Goal: Information Seeking & Learning: Learn about a topic

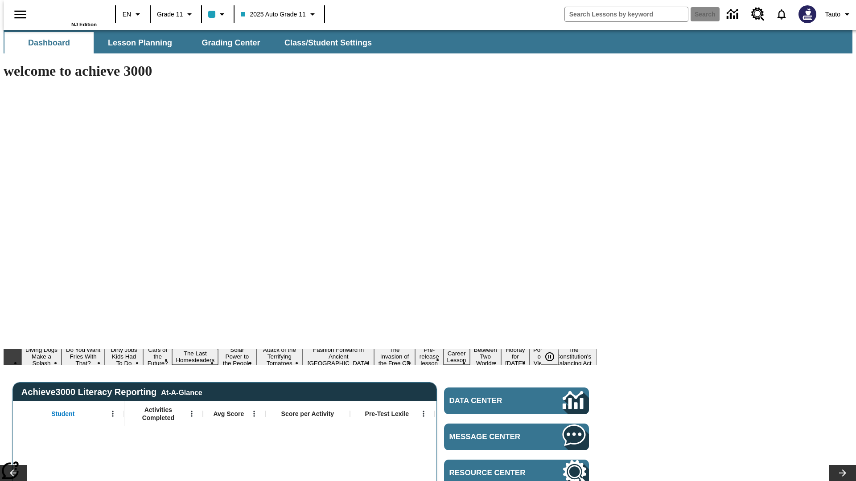
type input "-1"
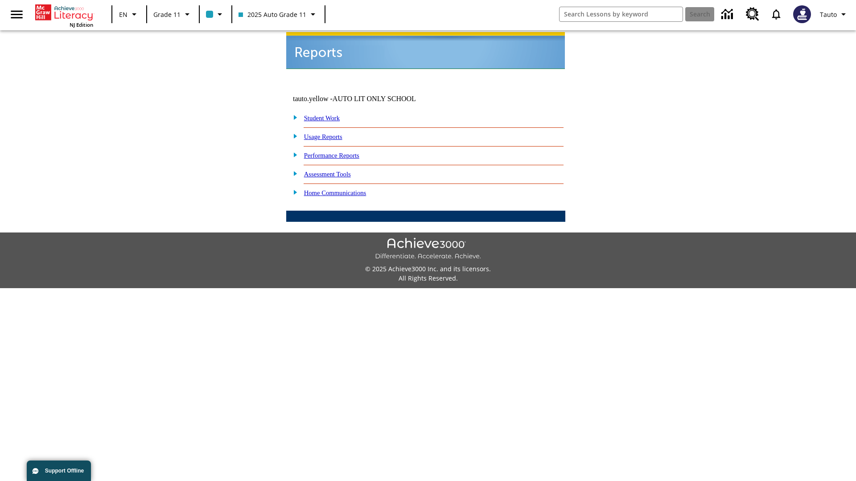
click at [329, 133] on link "Usage Reports" at bounding box center [323, 136] width 38 height 7
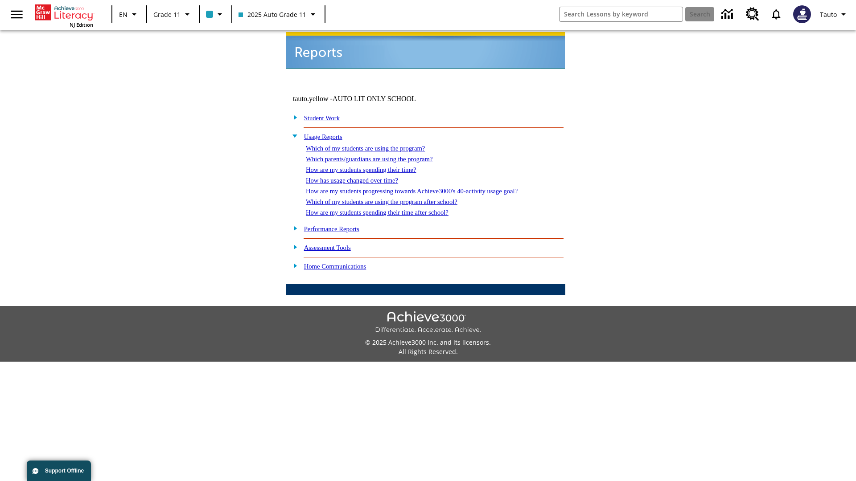
click at [374, 145] on link "Which of my students are using the program?" at bounding box center [365, 148] width 119 height 7
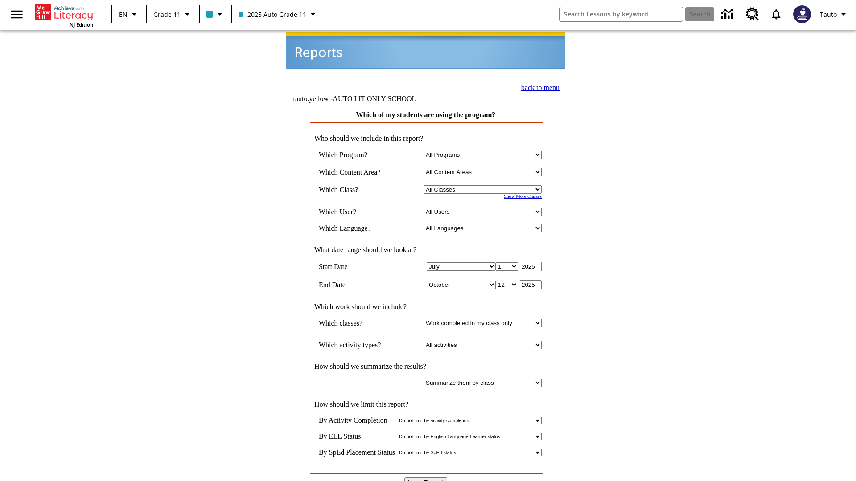
click at [484, 185] on select "Select a Class: All Classes 2025 Auto Grade 11 205 Auto Grade 11 Room 123 Empty…" at bounding box center [482, 189] width 118 height 8
select select "11133141"
click at [484, 208] on select "All Users Puma, Sautoen Puma, Sautoes Puma, Sautoss Twoclasses, Sautoen Twoscho…" at bounding box center [482, 212] width 118 height 8
select select "21437114"
click at [426, 478] on input "View Report" at bounding box center [425, 483] width 43 height 10
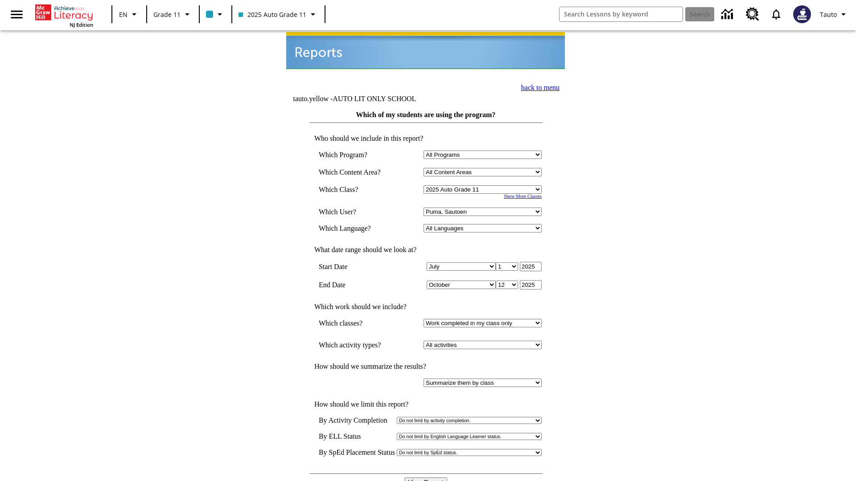
click at [538, 86] on link "back to menu" at bounding box center [540, 88] width 38 height 8
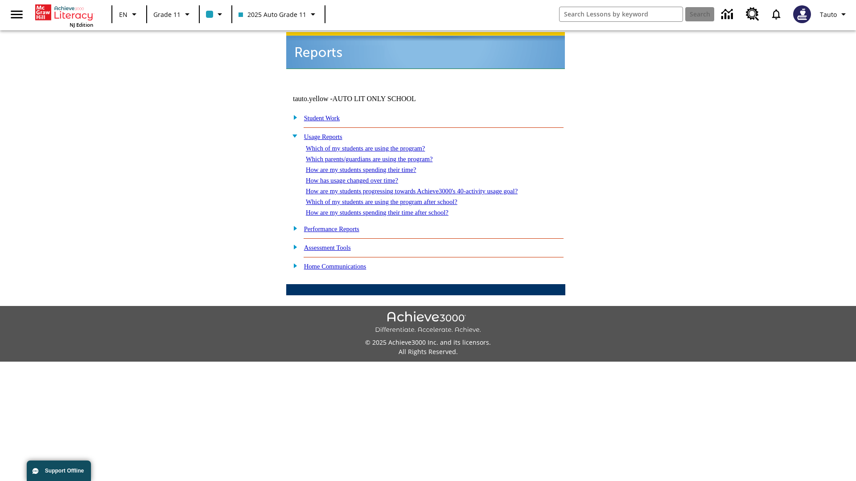
click at [379, 156] on link "Which parents/guardians are using the program?" at bounding box center [369, 159] width 127 height 7
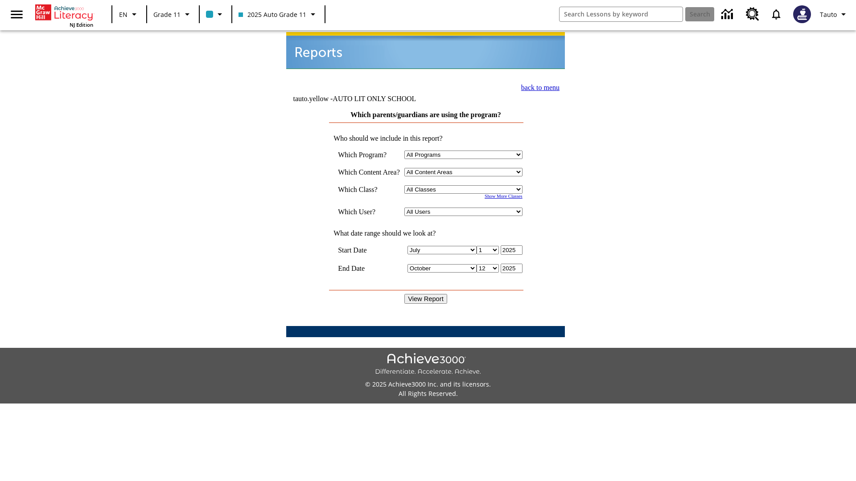
click at [465, 185] on select "Select a Class: All Classes 2025 Auto Grade 11 205 Auto Grade 11 Room 123 Empty…" at bounding box center [463, 189] width 118 height 8
select select "11133141"
click at [465, 208] on select "All Users Puma, Sautoen Puma, Sautoes Puma, Sautoss Twoclasses, Sautoen Twoclas…" at bounding box center [463, 212] width 118 height 8
select select "21437114"
click at [426, 294] on input "View Report" at bounding box center [425, 299] width 43 height 10
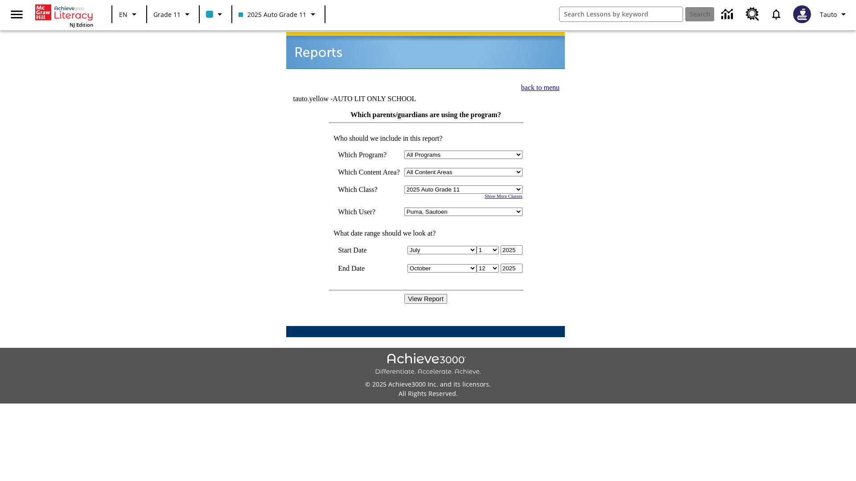
click at [538, 86] on link "back to menu" at bounding box center [540, 88] width 38 height 8
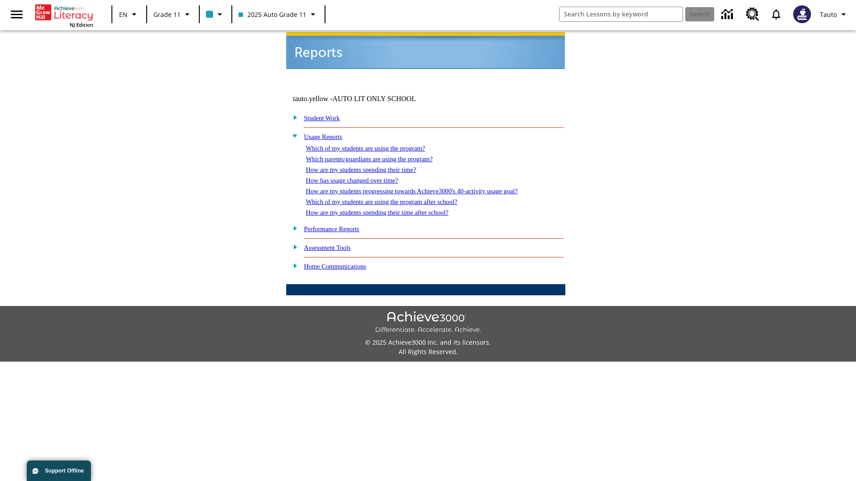
click at [369, 166] on link "How are my students spending their time?" at bounding box center [361, 169] width 110 height 7
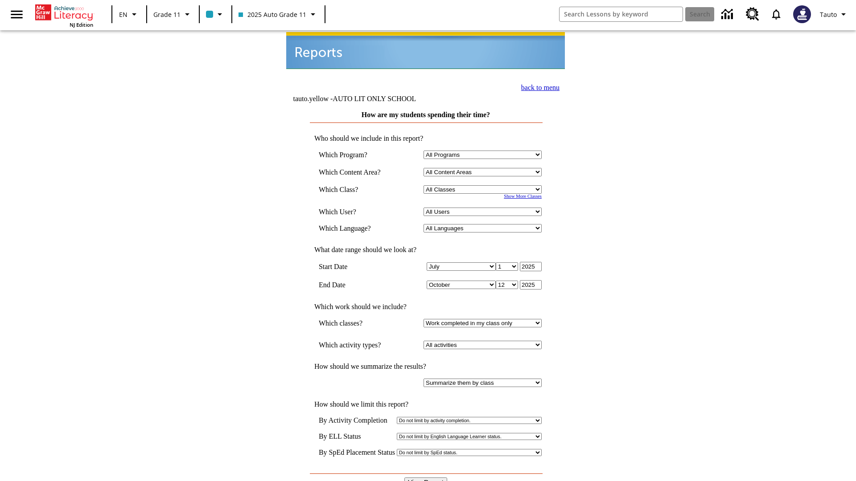
click at [484, 185] on select "Select a Class: All Classes 2025 Auto Grade 11 205 Auto Grade 11 Room 123 Empty…" at bounding box center [482, 189] width 118 height 8
select select "11133141"
click at [484, 208] on select "All Users Puma, Sautoen Puma, Sautoes Puma, Sautoss Twoclasses, Sautoen Twoscho…" at bounding box center [482, 212] width 118 height 8
select select "21437114"
click at [426, 478] on input "View Report" at bounding box center [425, 483] width 43 height 10
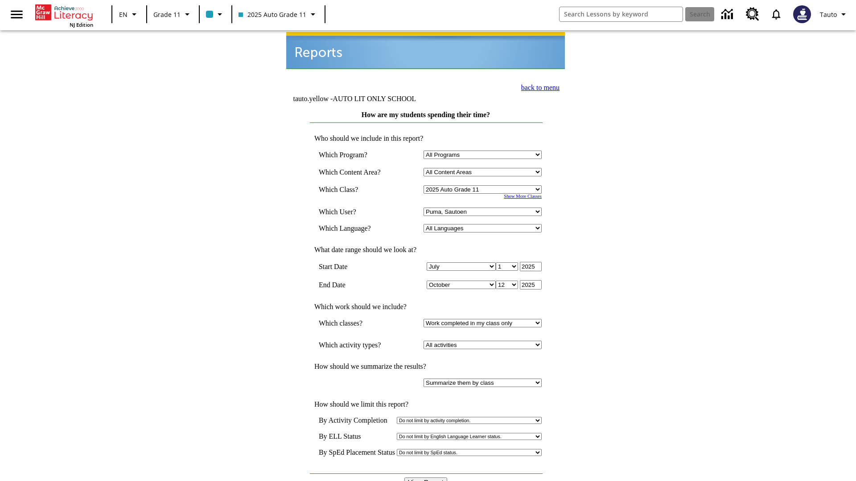
click at [538, 86] on link "back to menu" at bounding box center [540, 88] width 38 height 8
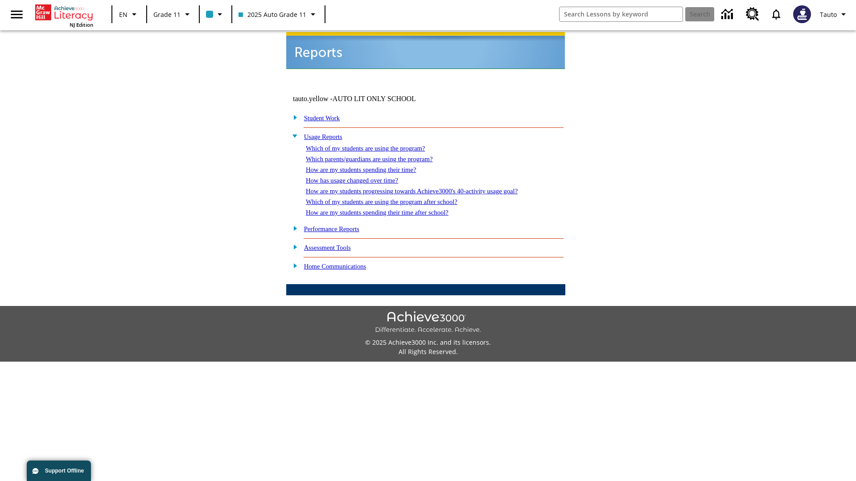
click at [359, 177] on link "How has usage changed over time?" at bounding box center [352, 180] width 92 height 7
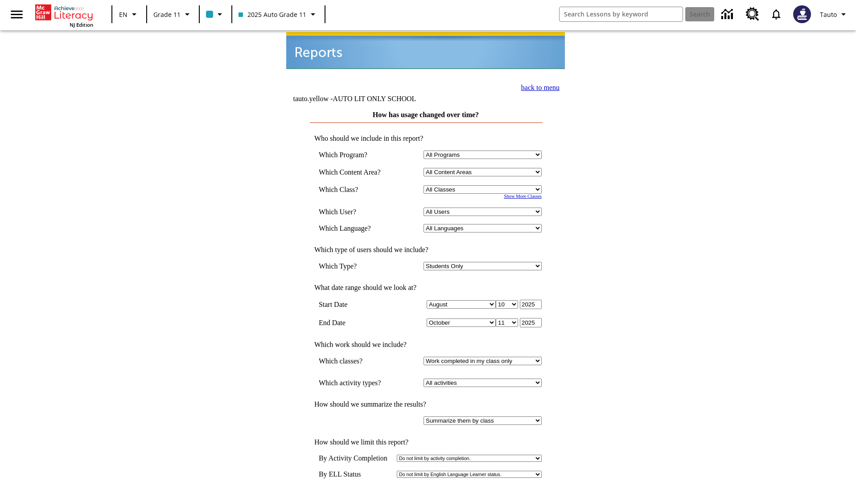
select select "11133141"
click at [484, 208] on select "All Users Puma, Sautoen Puma, Sautoes Puma, Sautoss Twoclasses, Sautoen Twoscho…" at bounding box center [482, 212] width 118 height 8
select select "21437114"
click at [538, 86] on link "back to menu" at bounding box center [540, 88] width 38 height 8
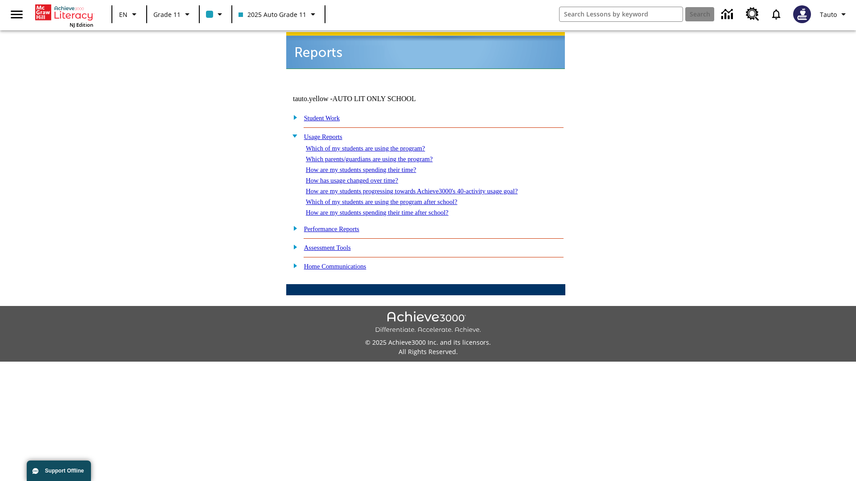
click at [427, 188] on link "How are my students progressing towards Achieve3000's 40-activity usage goal?" at bounding box center [412, 191] width 212 height 7
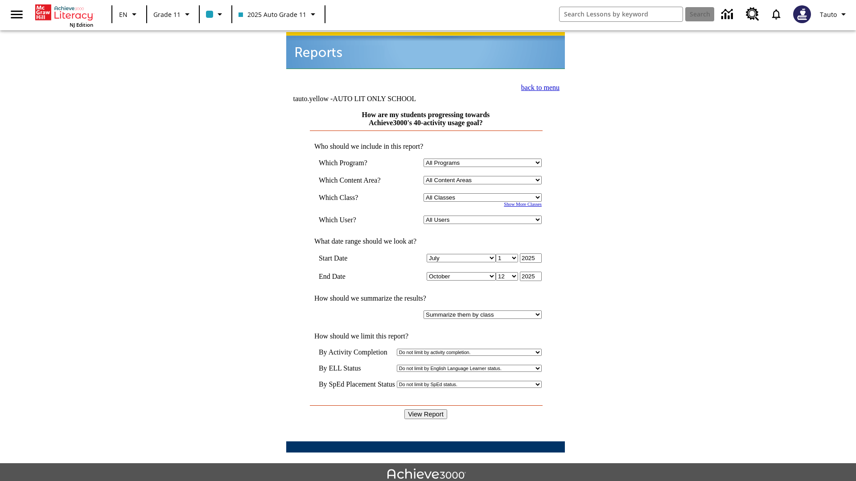
click at [484, 193] on select "Select a Class: All Classes 2025 Auto Grade 11 205 Auto Grade 11 Room 123 Empty…" at bounding box center [482, 197] width 118 height 8
select select "11133141"
click at [484, 216] on select "All Users Puma, Sautoen Puma, Sautoes Puma, Sautoss Twoclasses, Sautoen Twoscho…" at bounding box center [482, 220] width 118 height 8
select select "21437114"
click at [426, 410] on input "View Report" at bounding box center [425, 415] width 43 height 10
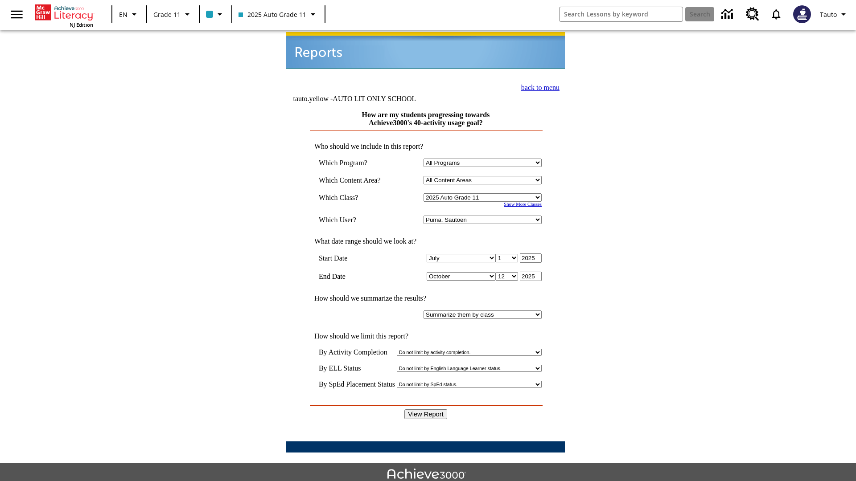
click at [538, 86] on link "back to menu" at bounding box center [540, 88] width 38 height 8
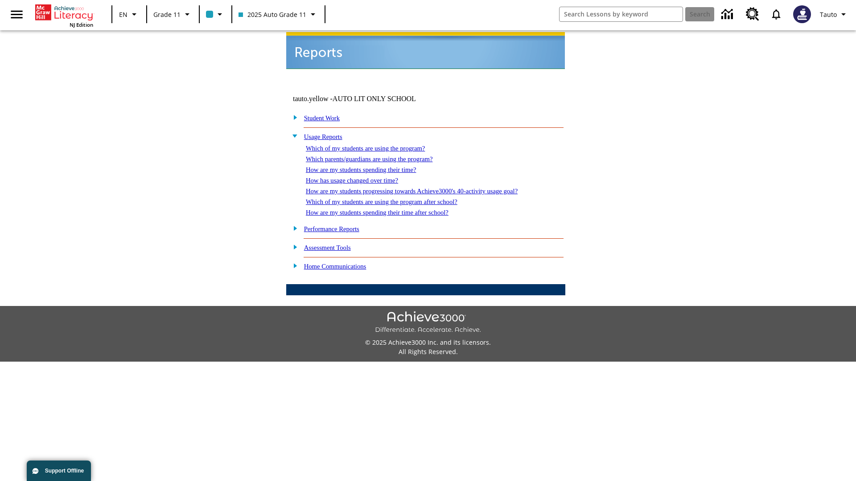
click at [393, 198] on link "Which of my students are using the program after school?" at bounding box center [382, 201] width 152 height 7
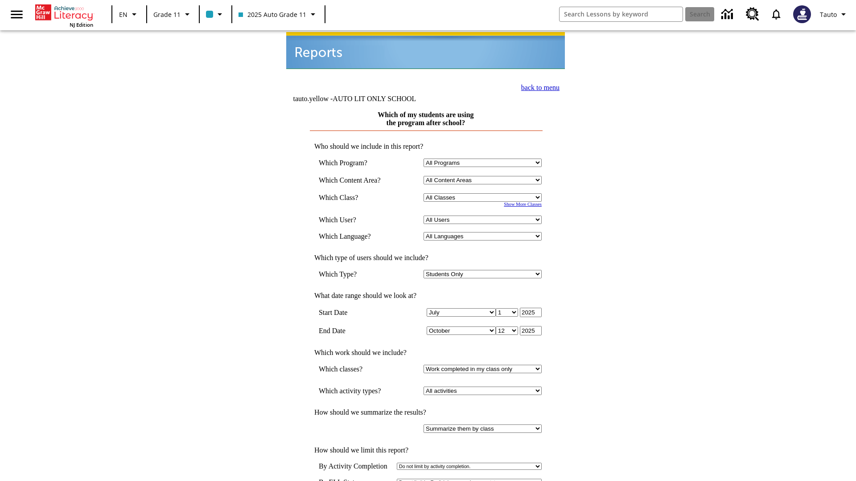
select select "11133141"
click at [484, 216] on select "All Users Puma, Sautoen Puma, Sautoes Puma, Sautoss Twoclasses, Sautoen Twoscho…" at bounding box center [482, 220] width 118 height 8
select select "21437114"
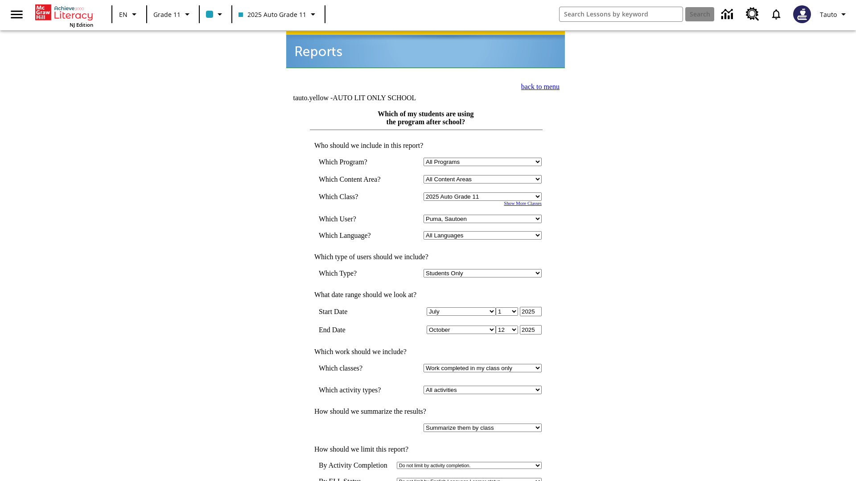
click at [538, 86] on link "back to menu" at bounding box center [540, 87] width 38 height 8
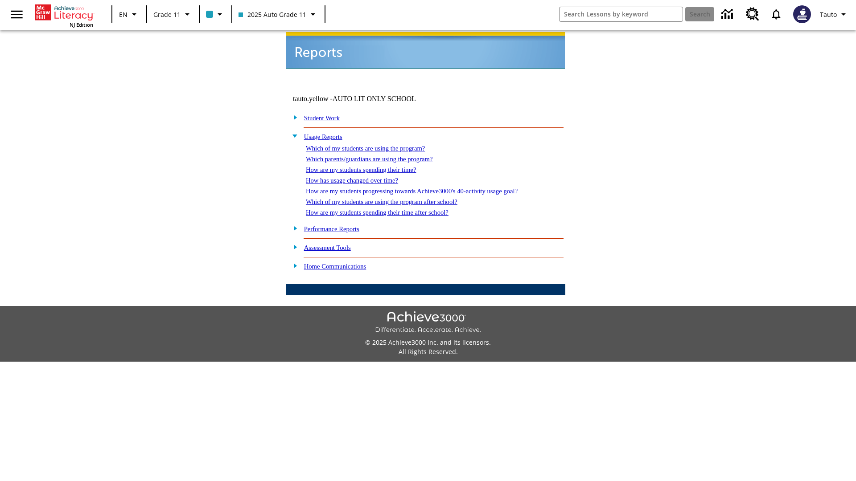
click at [388, 209] on link "How are my students spending their time after school?" at bounding box center [377, 212] width 143 height 7
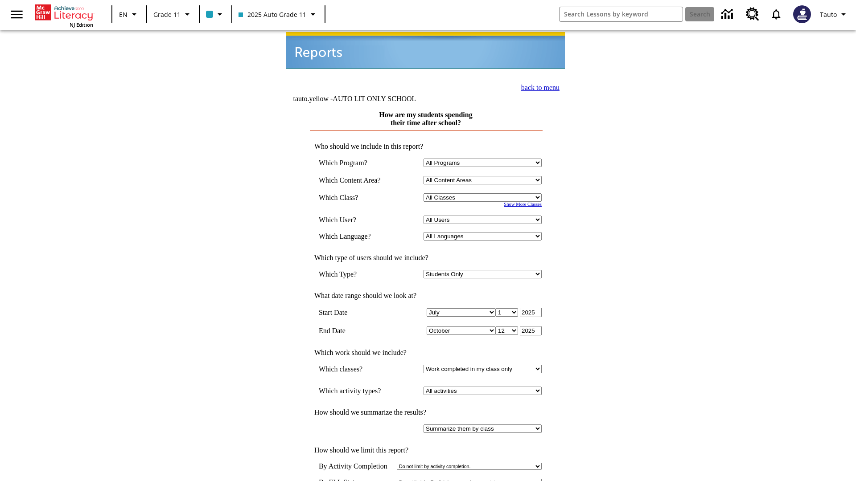
click at [484, 193] on select "Select a Class: All Classes 2025 Auto Grade 11 205 Auto Grade 11 Room 123 Empty…" at bounding box center [482, 197] width 118 height 8
select select "11133141"
click at [484, 216] on select "All Users Puma, Sautoen Puma, Sautoes Puma, Sautoss Twoclasses, Sautoen Twoscho…" at bounding box center [482, 220] width 118 height 8
select select "21437114"
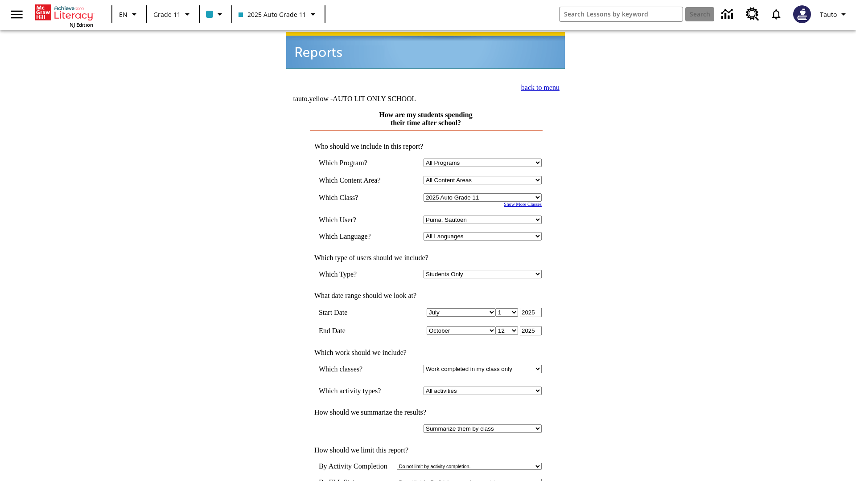
scroll to position [1, 0]
click at [538, 86] on link "back to menu" at bounding box center [540, 87] width 38 height 8
